Goal: Task Accomplishment & Management: Use online tool/utility

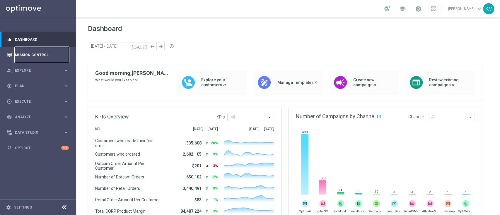
click at [55, 51] on link "Mission Control" at bounding box center [42, 55] width 54 height 16
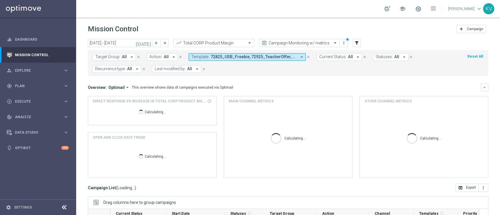
click at [265, 60] on button "Template: 72825_USB_Freebie, 72925_TeacherOffer, 73025_LoyaltyHero, 73125_KCUPS…" at bounding box center [247, 57] width 117 height 8
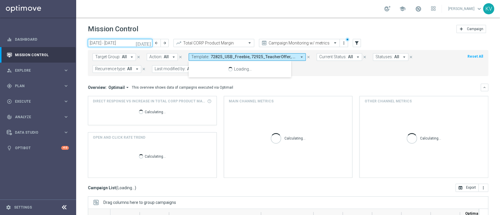
click at [129, 41] on input "[DATE] - [DATE]" at bounding box center [120, 43] width 64 height 8
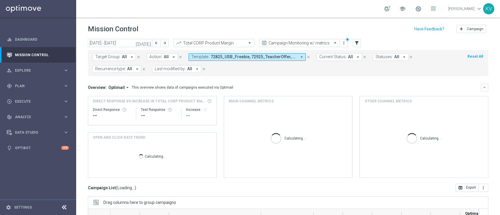
click at [149, 44] on icon "[DATE]" at bounding box center [144, 42] width 16 height 5
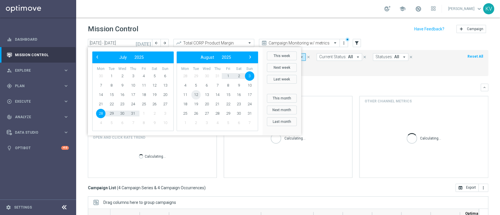
click at [196, 94] on span "12" at bounding box center [195, 94] width 9 height 9
click at [113, 95] on span "12" at bounding box center [111, 94] width 9 height 9
click at [113, 96] on direct-increase-widget "Direct Response VS Increase In Total CORP Product Margin Calculating..." at bounding box center [152, 110] width 129 height 29
type input "[DATE] - [DATE]"
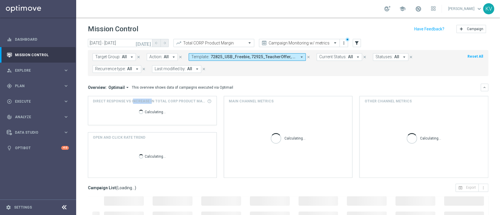
click at [226, 58] on span "72825_USB_Freebie, 72925_TeacherOffer, 73025_LoyaltyHero, 73125_KCUPS" at bounding box center [253, 56] width 86 height 5
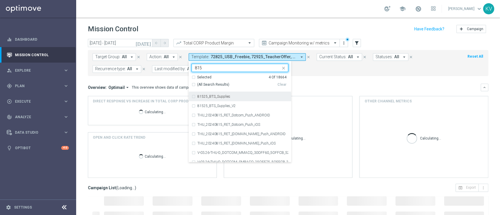
click at [230, 95] on div "81525_BTS_Supplies" at bounding box center [242, 97] width 91 height 4
type input "815"
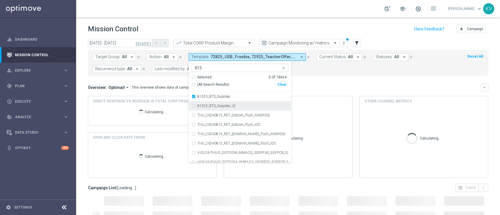
click at [230, 105] on label "81525_BTS_Supplies_V2" at bounding box center [216, 106] width 38 height 4
click at [344, 93] on div "Overview: Optimail arrow_drop_down This overview shows data of campaigns execut…" at bounding box center [288, 131] width 400 height 94
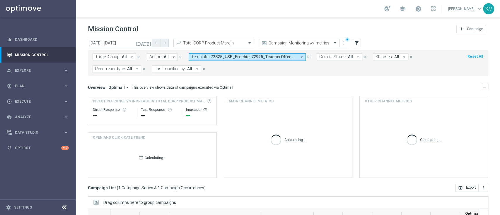
scroll to position [89, 0]
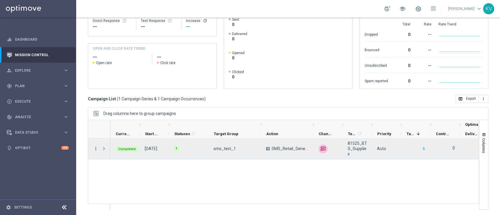
click at [96, 147] on icon "more_vert" at bounding box center [95, 148] width 5 height 5
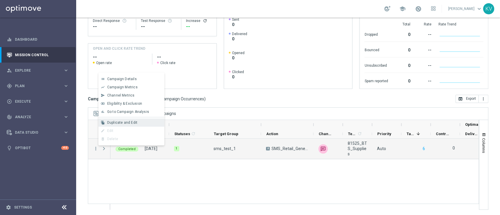
click at [129, 123] on span "Duplicate and Edit" at bounding box center [122, 123] width 30 height 4
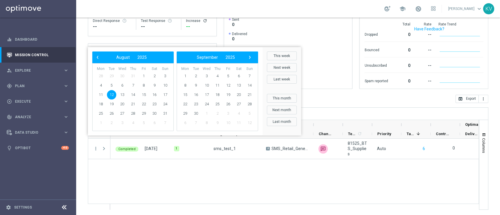
scroll to position [0, 0]
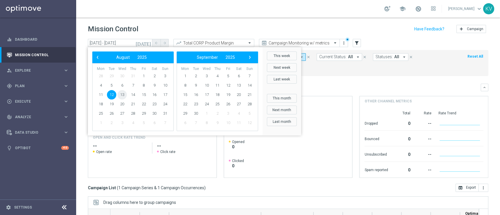
click at [122, 95] on span "13" at bounding box center [121, 94] width 9 height 9
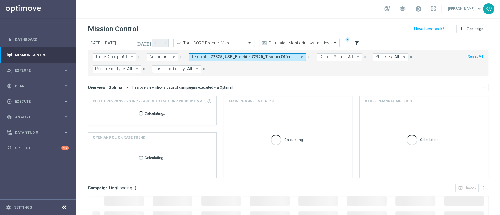
type input "13 Aug 2025 - 13 Aug 2025"
click at [206, 58] on span "Template:" at bounding box center [200, 56] width 18 height 5
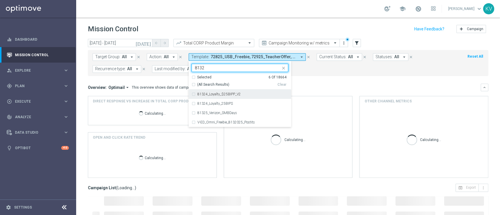
type input "8132"
click at [319, 77] on mini-dashboard "Overview: Optimail arrow_drop_down This overview shows data of campaigns execut…" at bounding box center [288, 130] width 400 height 108
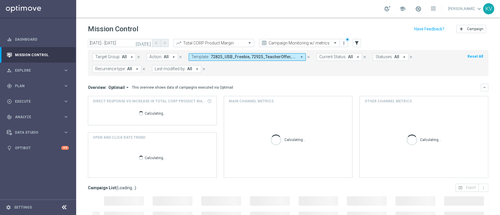
click at [129, 55] on icon "arrow_drop_down" at bounding box center [131, 56] width 5 height 5
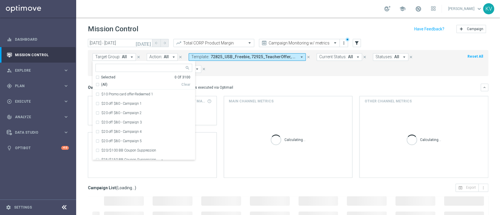
click at [230, 57] on span "72825_USB_Freebie, 72925_TeacherOffer, 73025_LoyaltyHero, 73125_KCUPS, 81525_BT…" at bounding box center [253, 56] width 86 height 5
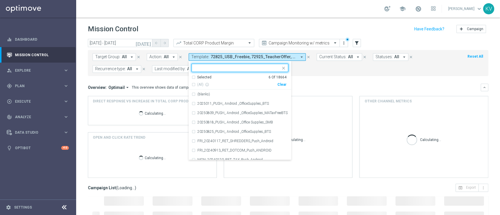
click at [283, 87] on div "Selected 6 Of 18664 (All) info_outline Clear" at bounding box center [240, 82] width 102 height 15
click at [0, 0] on div "Clear" at bounding box center [0, 0] width 0 height 0
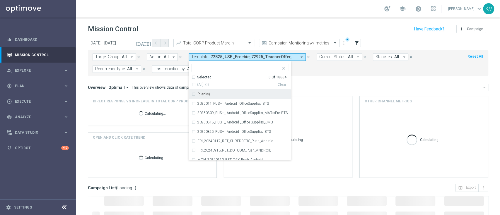
click at [110, 80] on mini-dashboard "Overview: Optimail arrow_drop_down This overview shows data of campaigns execut…" at bounding box center [288, 130] width 400 height 108
click at [321, 96] on div "Main channel metrics" at bounding box center [288, 101] width 128 height 10
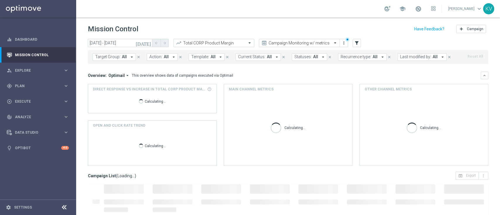
click at [110, 54] on button "Target Group: All arrow_drop_down" at bounding box center [114, 57] width 43 height 8
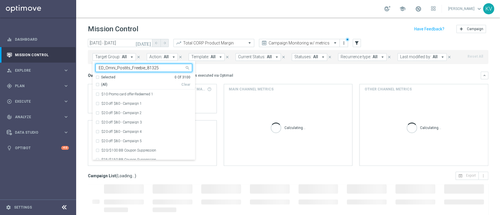
type input "ED_Omni_Postits_Freebie_81325"
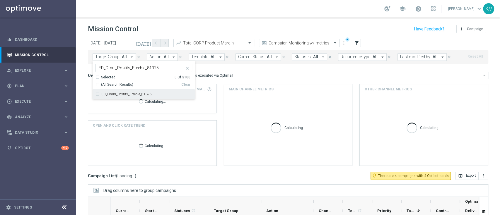
click at [97, 93] on div "ED_Omni_Postits_Freebie_81325" at bounding box center [143, 94] width 97 height 9
click at [278, 70] on mini-dashboard "Overview: Optimail arrow_drop_down This overview shows data of campaigns execut…" at bounding box center [288, 118] width 400 height 108
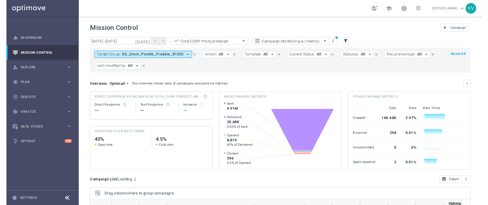
scroll to position [89, 0]
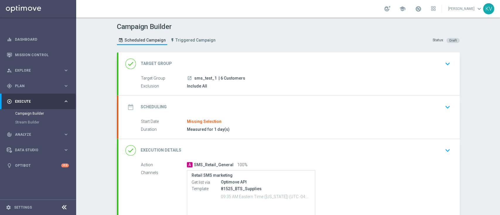
click at [451, 107] on div "date_range Scheduling keyboard_arrow_down" at bounding box center [288, 107] width 341 height 23
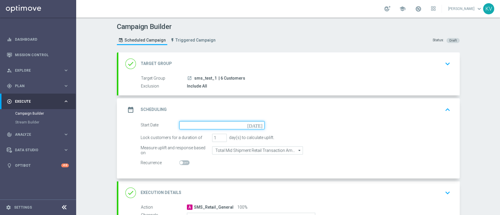
click at [230, 129] on input at bounding box center [221, 125] width 85 height 8
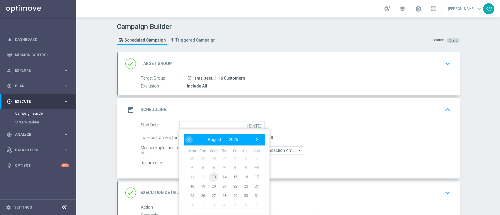
click at [209, 177] on span "13" at bounding box center [213, 176] width 9 height 9
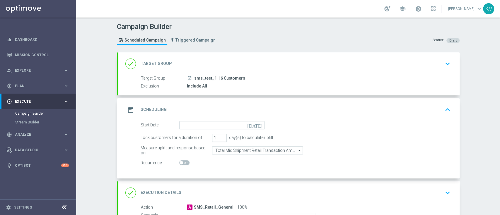
type input "13 Aug 2025"
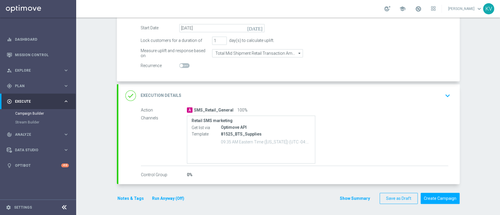
click at [431, 100] on div "done Execution Details keyboard_arrow_down" at bounding box center [288, 95] width 327 height 11
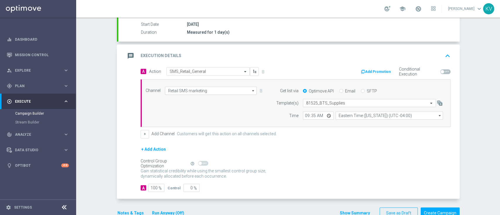
scroll to position [92, 0]
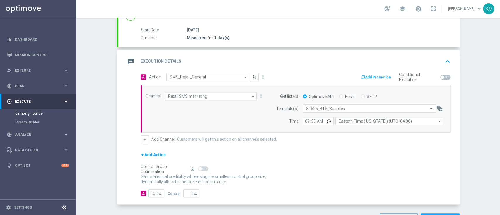
click at [309, 106] on input "text" at bounding box center [363, 108] width 115 height 5
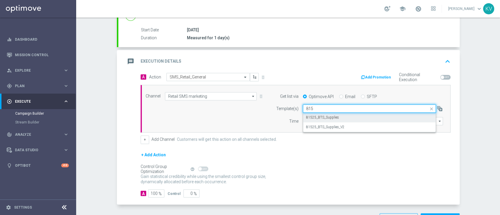
scroll to position [0, 0]
click at [339, 129] on div "81525_BTS_Supplies_V2" at bounding box center [369, 127] width 126 height 10
type input "8152"
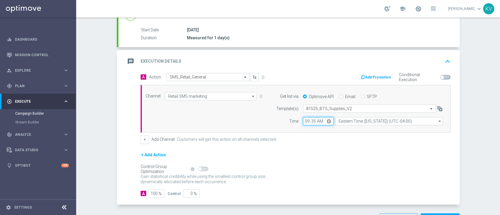
click at [303, 123] on input "09:35" at bounding box center [318, 121] width 31 height 8
type input "08:40"
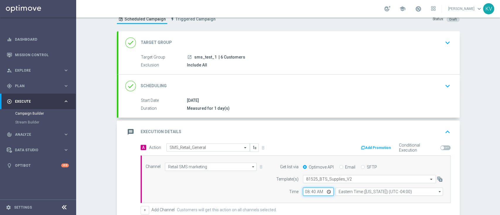
scroll to position [112, 0]
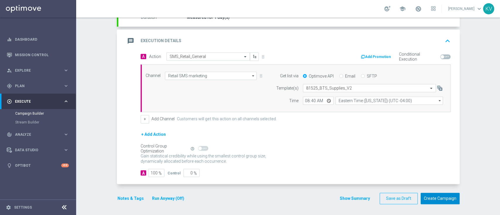
click at [441, 198] on button "Create Campaign" at bounding box center [439, 198] width 39 height 11
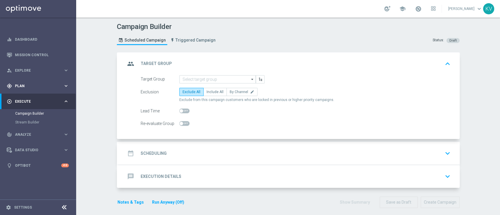
click at [41, 89] on div "gps_fixed Plan keyboard_arrow_right" at bounding box center [38, 86] width 76 height 16
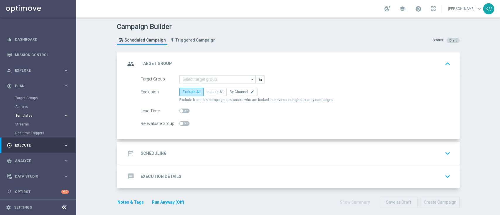
click at [25, 117] on span "Templates" at bounding box center [37, 116] width 42 height 4
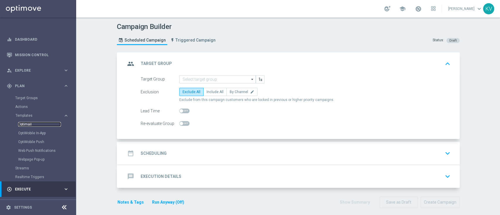
click at [25, 124] on link "Optimail" at bounding box center [39, 124] width 43 height 5
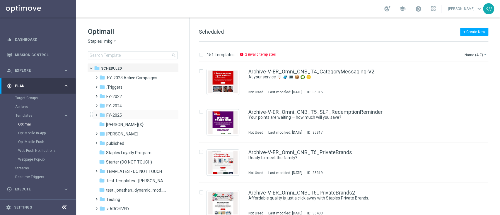
click at [96, 114] on span at bounding box center [95, 112] width 3 height 2
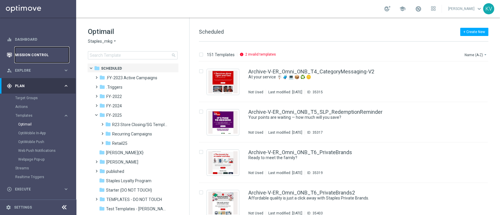
click at [36, 57] on link "Mission Control" at bounding box center [42, 55] width 54 height 16
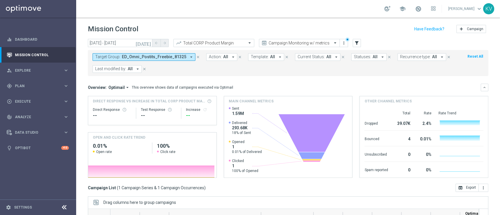
click at [164, 58] on span "ED_Omni_Postits_Freebie_81325" at bounding box center [154, 56] width 64 height 5
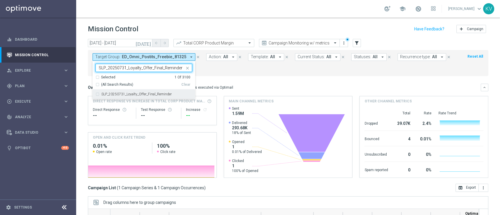
click at [167, 98] on div "SLP_20250731_Loyalty_Offer_Final_Reminder" at bounding box center [143, 94] width 97 height 9
type input "SLP_20250731_Loyalty_Offer_Final_Reminder"
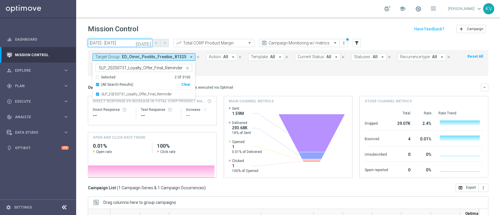
click at [126, 41] on input "[DATE] - [DATE]" at bounding box center [120, 43] width 64 height 8
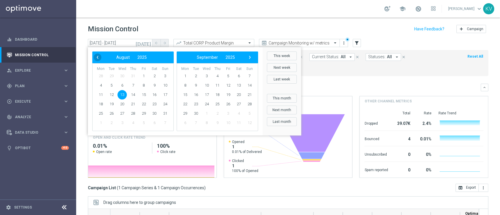
click at [95, 60] on span "‹" at bounding box center [98, 58] width 8 height 8
click at [131, 114] on span "31" at bounding box center [132, 113] width 9 height 9
type input "31 Jul 2025 - 31 Jul 2025"
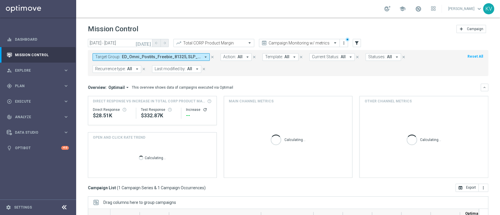
scroll to position [89, 0]
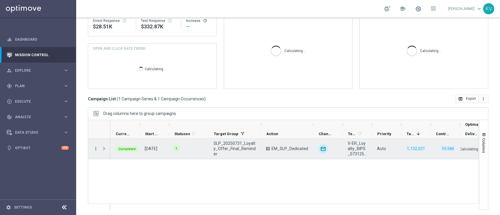
click at [96, 148] on icon "more_vert" at bounding box center [95, 148] width 5 height 5
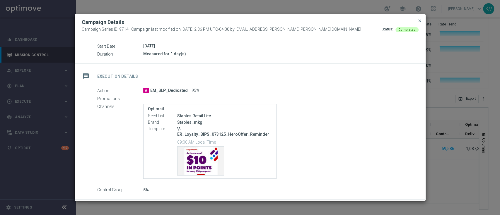
scroll to position [82, 0]
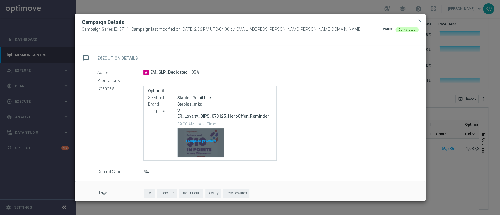
click at [206, 138] on div "Template preview" at bounding box center [200, 143] width 46 height 29
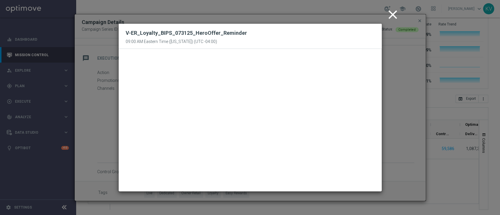
click at [393, 13] on icon "close" at bounding box center [392, 14] width 15 height 15
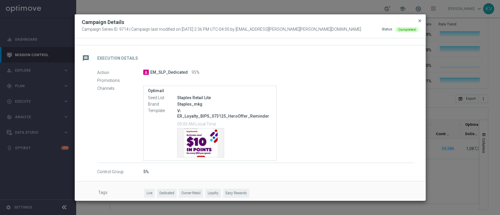
click at [419, 20] on span "close" at bounding box center [419, 20] width 5 height 5
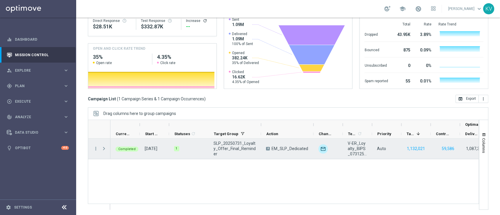
click at [354, 149] on span "V-ER_Loyalty_BIPS_073125_HeroOffer_Reminder" at bounding box center [357, 149] width 19 height 16
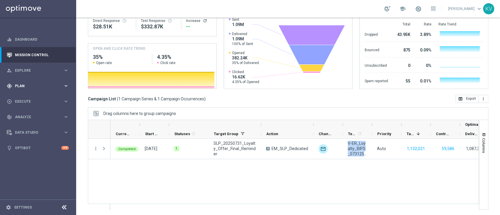
click at [35, 86] on span "Plan" at bounding box center [39, 86] width 48 height 4
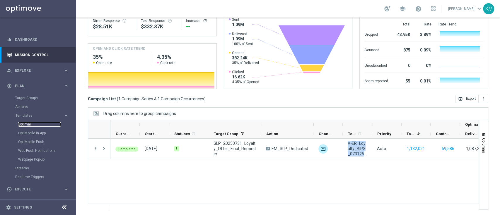
click at [26, 123] on link "Optimail" at bounding box center [39, 124] width 43 height 5
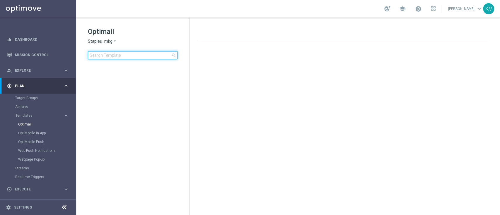
click at [111, 52] on input at bounding box center [133, 55] width 90 height 8
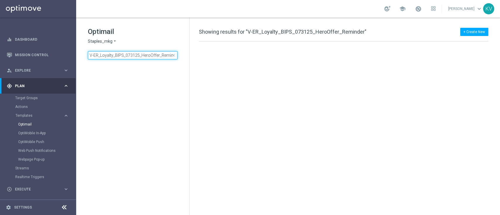
scroll to position [0, 4]
click at [117, 57] on input "V-ER_Loyalty_BIPS_073125_HeroOffer_Reminder" at bounding box center [133, 55] width 90 height 8
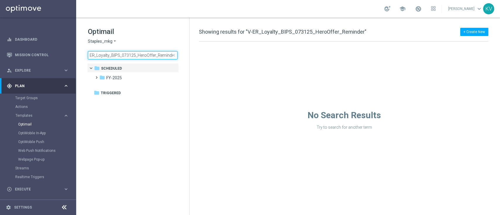
type input "V-ER_Loyalty_BIPS_073125_HeroOffer_Reminder"
click at [158, 56] on input "V-ER_Loyalty_BIPS_073125_HeroOffer_Reminder" at bounding box center [133, 55] width 90 height 8
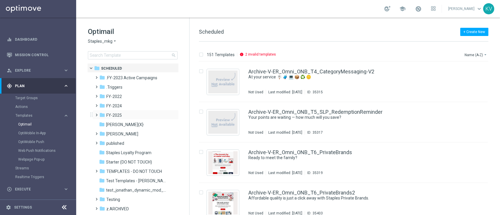
click at [97, 114] on span at bounding box center [95, 112] width 3 height 2
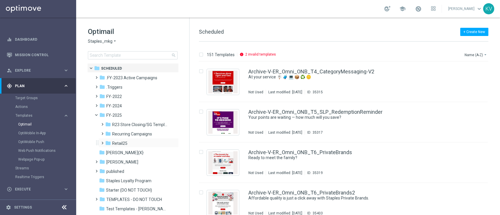
click at [102, 142] on span at bounding box center [101, 140] width 3 height 2
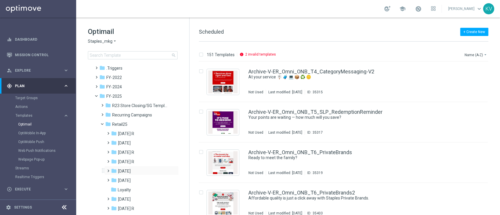
click at [108, 170] on span at bounding box center [107, 168] width 3 height 2
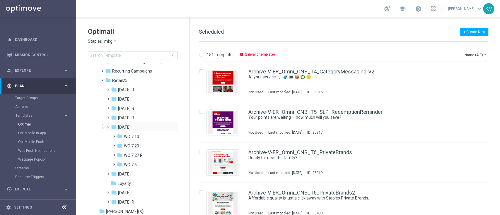
scroll to position [63, 0]
click at [114, 153] on span at bounding box center [113, 152] width 3 height 2
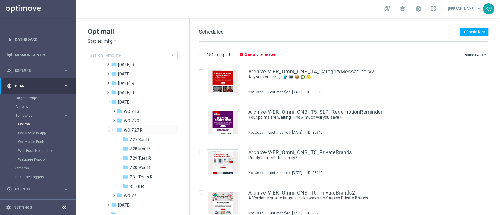
scroll to position [99, 0]
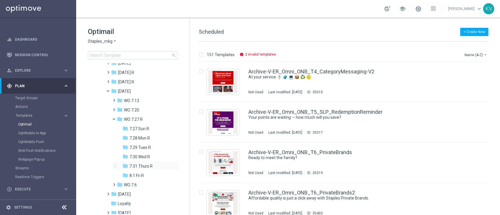
click at [135, 162] on div "folder 7.31 Thurs R more_vert" at bounding box center [147, 165] width 63 height 9
click at [148, 165] on span "7.31 Thurs R" at bounding box center [140, 166] width 23 height 5
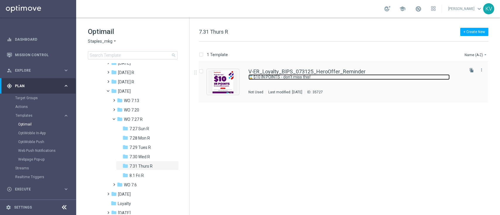
click at [284, 78] on link "⌛️$10 IN POINTS - don't miss this!" at bounding box center [348, 77] width 201 height 6
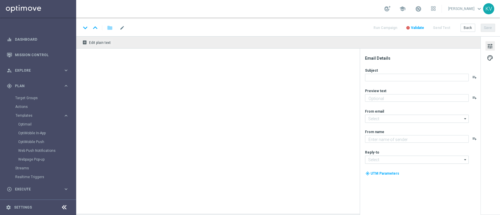
type textarea "Earn today when you spend $50+ in store."
type input "staples@connected.staples.com"
type textarea "Staples"
type input "info@staples.com"
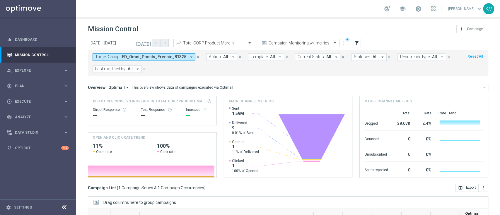
scroll to position [89, 0]
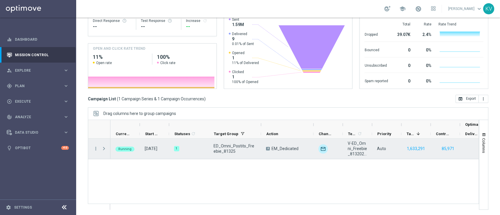
click at [352, 151] on span "V-ED_Omni_Freebie_8132025_Postits" at bounding box center [357, 149] width 19 height 16
